Goal: Task Accomplishment & Management: Use online tool/utility

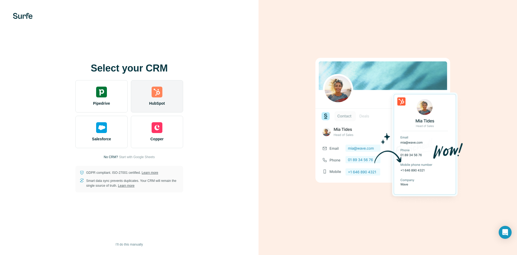
click at [171, 99] on div "HubSpot" at bounding box center [157, 96] width 52 height 32
